Goal: Check status: Verify the current state of an ongoing process or item

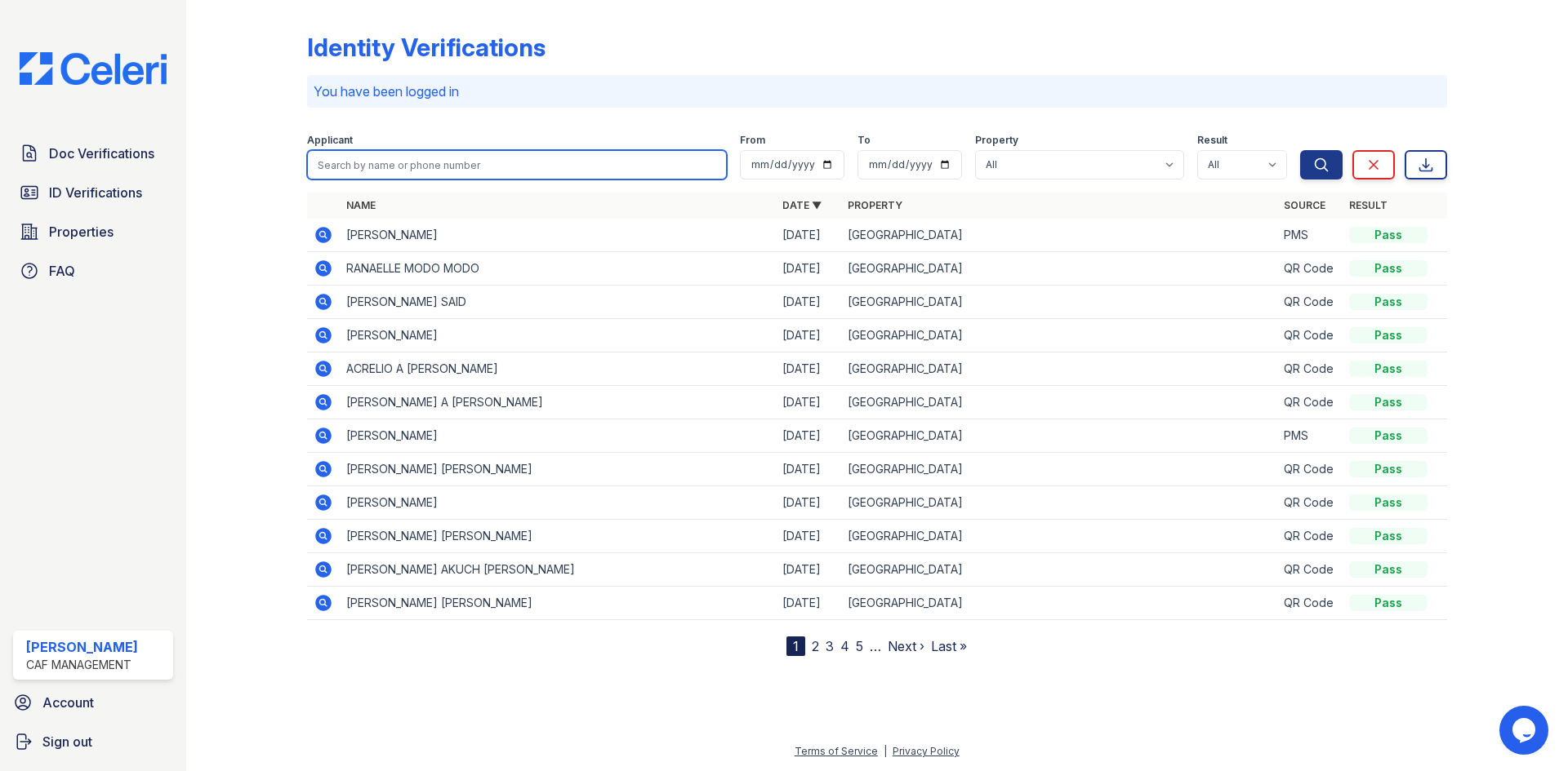
click at [384, 162] on input "search" at bounding box center [517, 164] width 420 height 29
type input "[PERSON_NAME]"
click at [1300, 150] on button "Search" at bounding box center [1321, 164] width 43 height 29
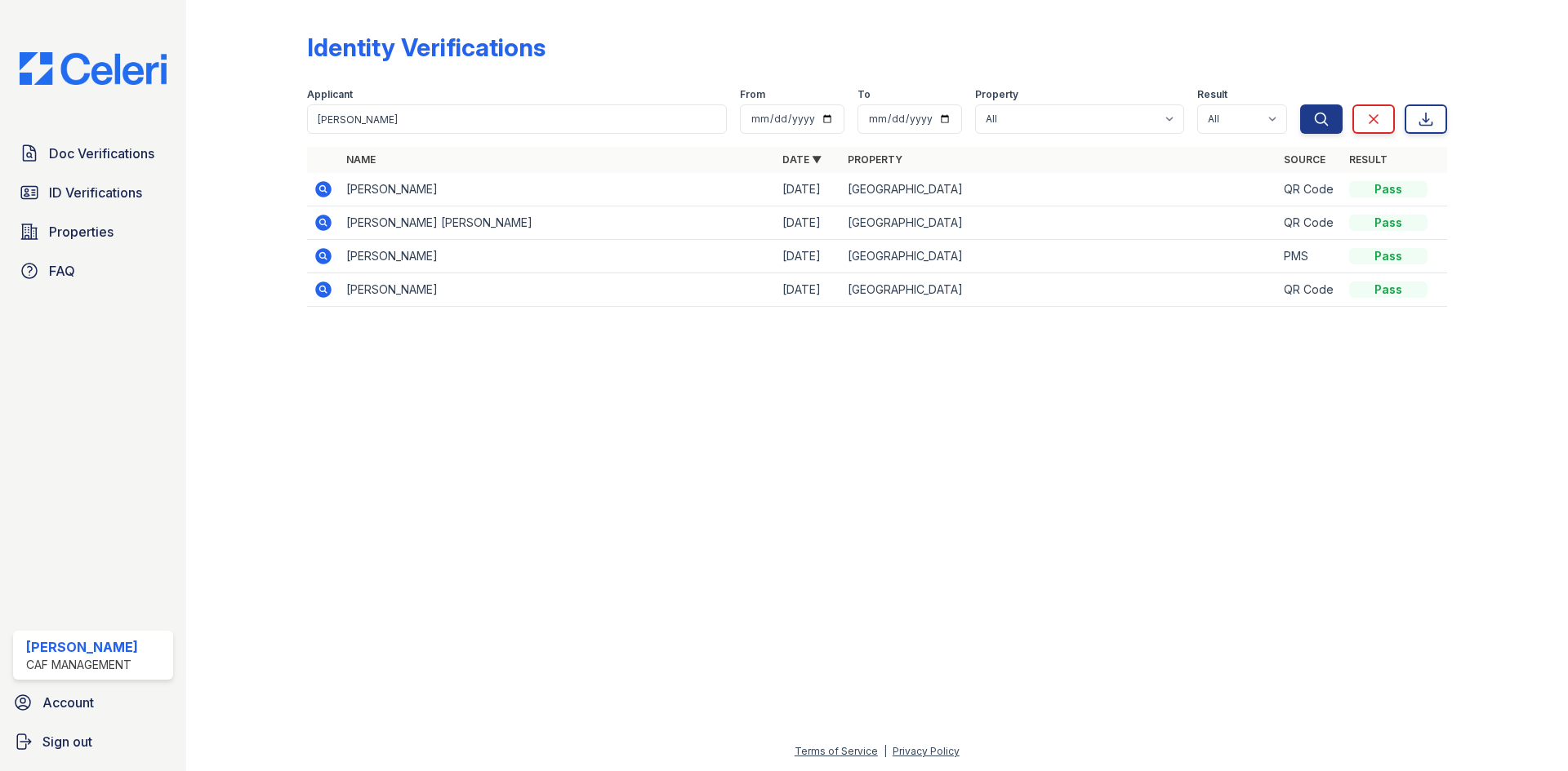
click at [323, 289] on icon at bounding box center [322, 288] width 4 height 4
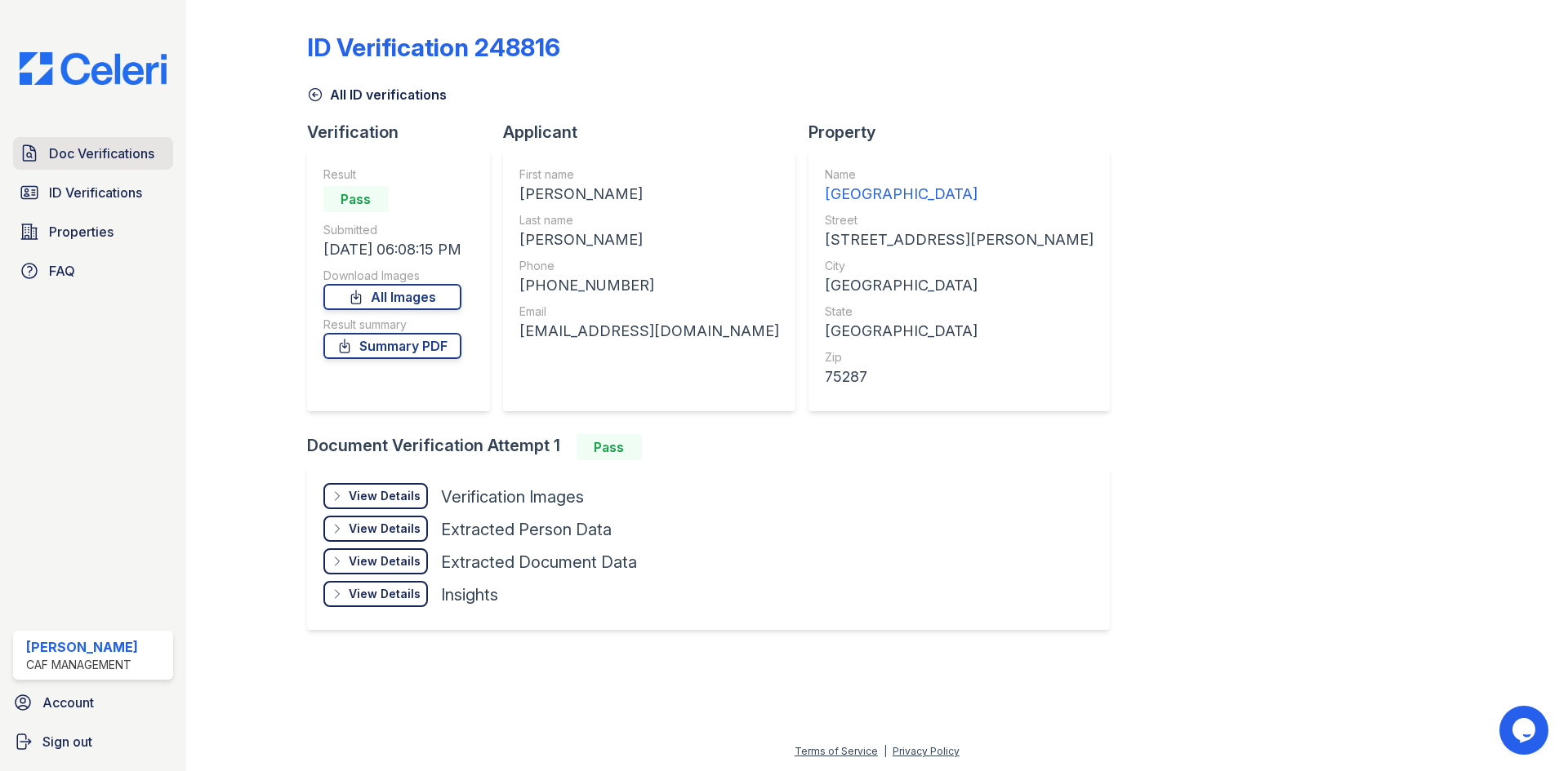
click at [106, 158] on span "Doc Verifications" at bounding box center [102, 153] width 106 height 19
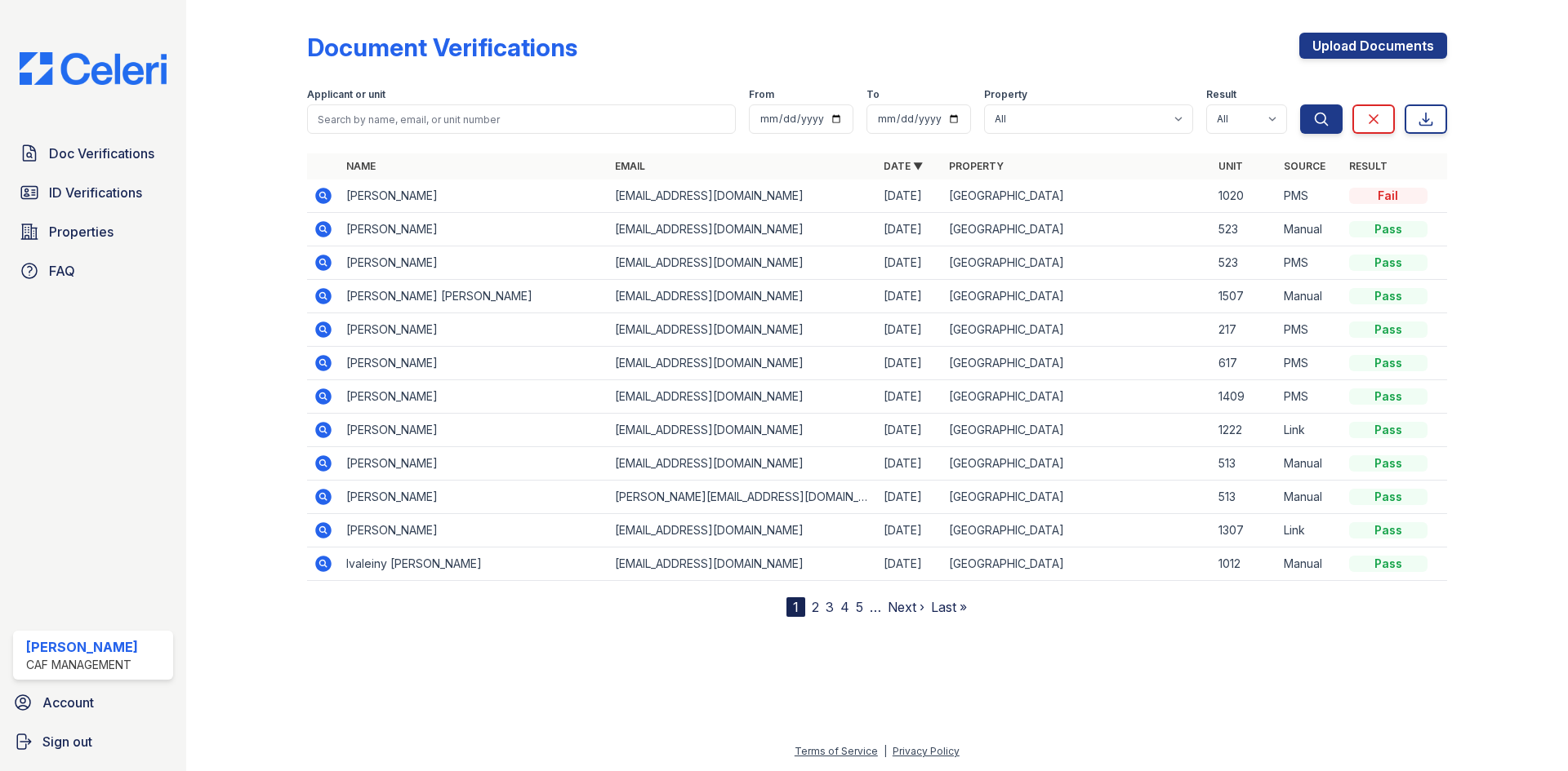
click at [37, 331] on div "Doc Verifications ID Verifications Properties FAQ [PERSON_NAME] CAF Management …" at bounding box center [93, 385] width 186 height 771
click at [115, 143] on link "Doc Verifications" at bounding box center [92, 154] width 160 height 33
click at [400, 117] on input "search" at bounding box center [521, 119] width 429 height 29
type input "[PERSON_NAME]"
click at [1300, 104] on button "Search" at bounding box center [1321, 119] width 43 height 29
